Goal: Complete application form

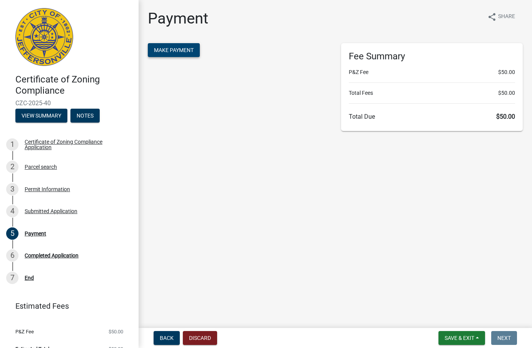
click at [175, 46] on button "Make Payment" at bounding box center [174, 50] width 52 height 14
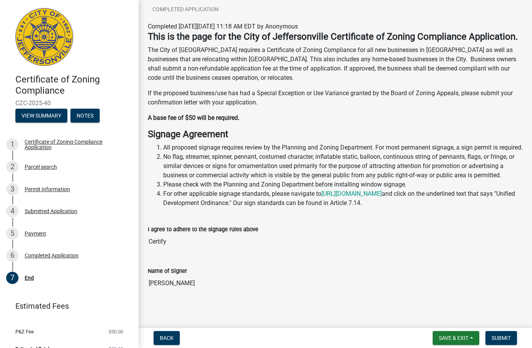
scroll to position [110, 0]
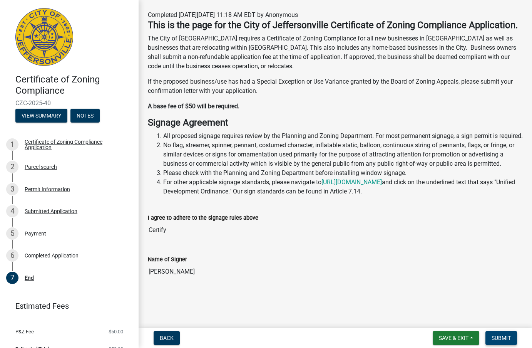
click at [507, 339] on span "Submit" at bounding box center [500, 337] width 19 height 6
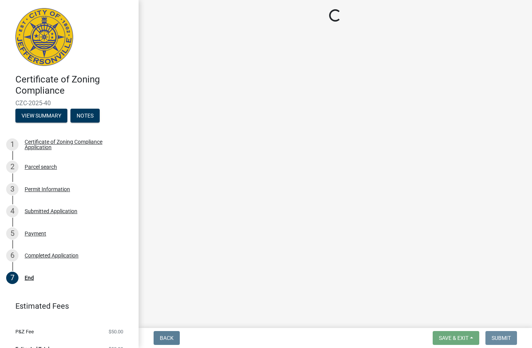
scroll to position [0, 0]
